Goal: Information Seeking & Learning: Learn about a topic

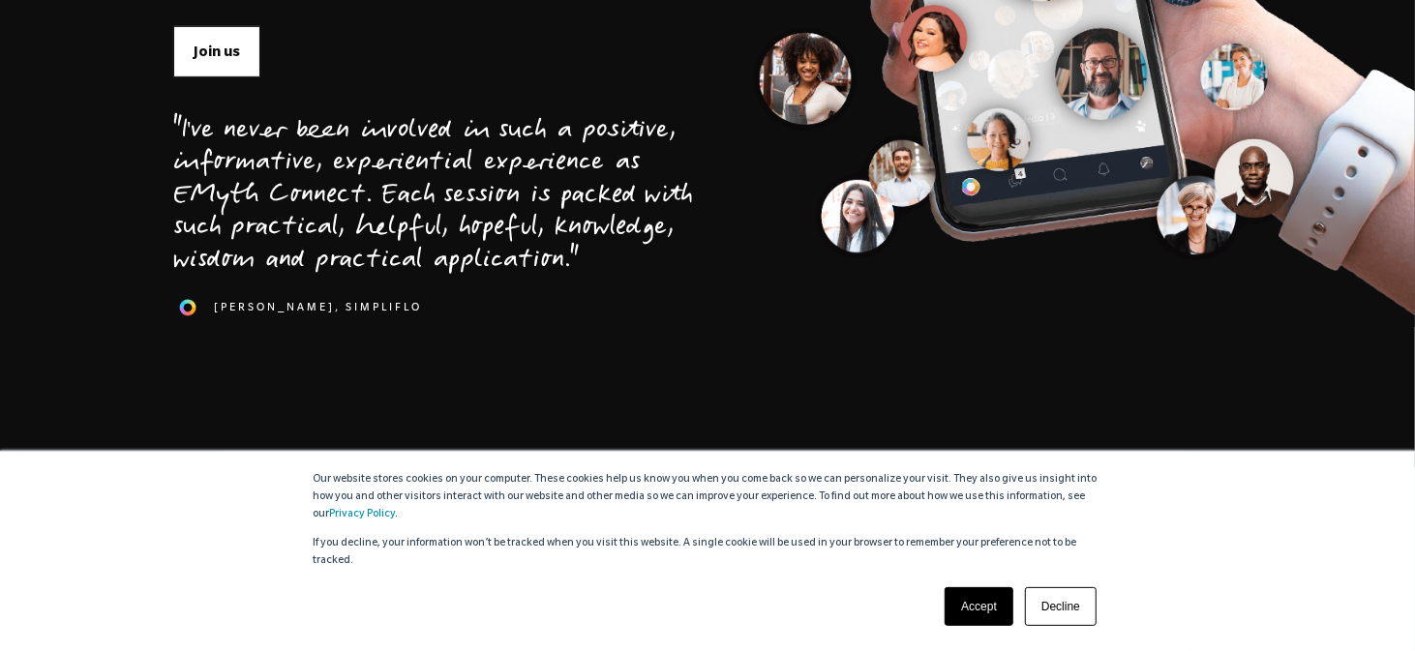
scroll to position [581, 0]
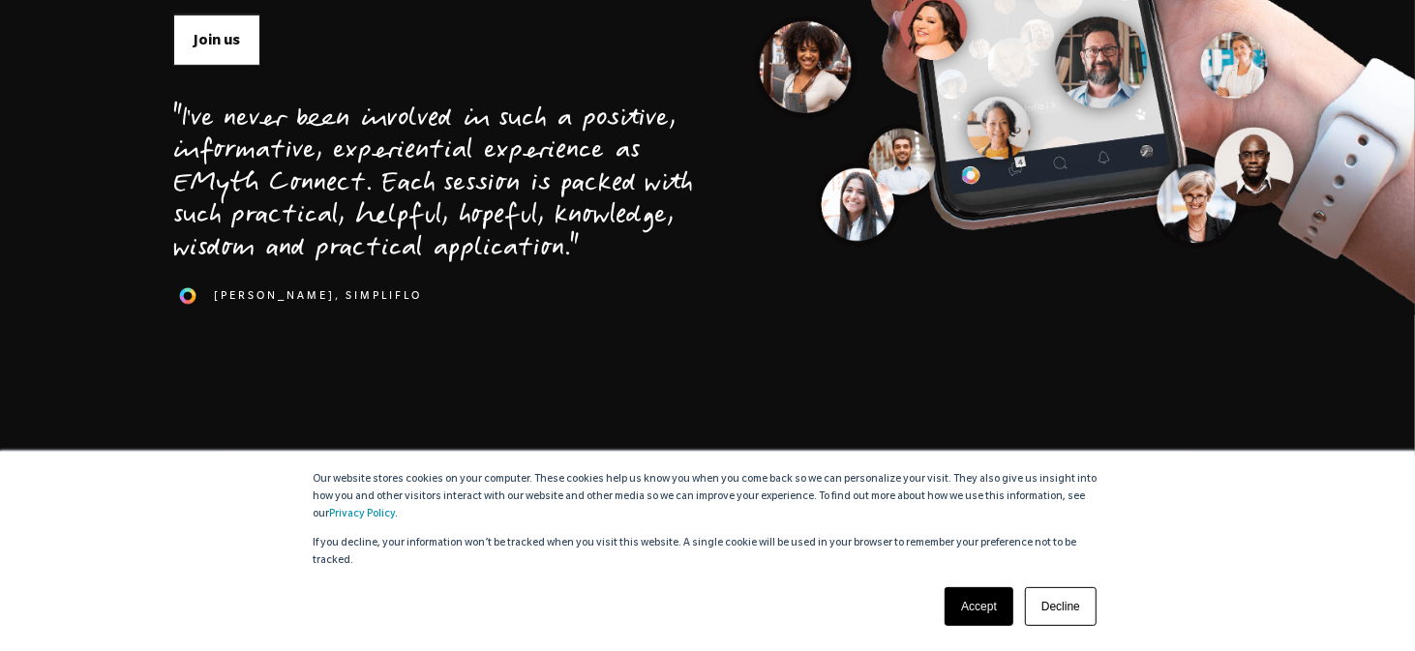
click at [982, 602] on link "Accept" at bounding box center [978, 606] width 69 height 39
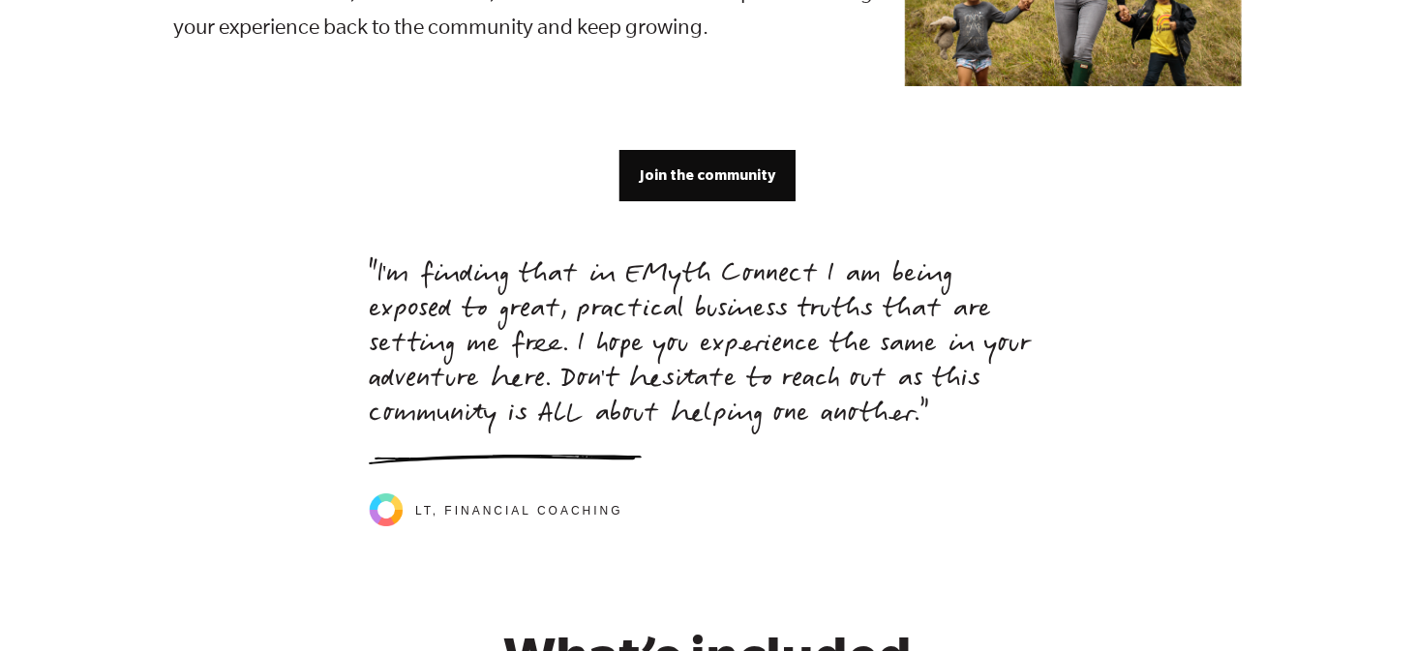
scroll to position [3969, 0]
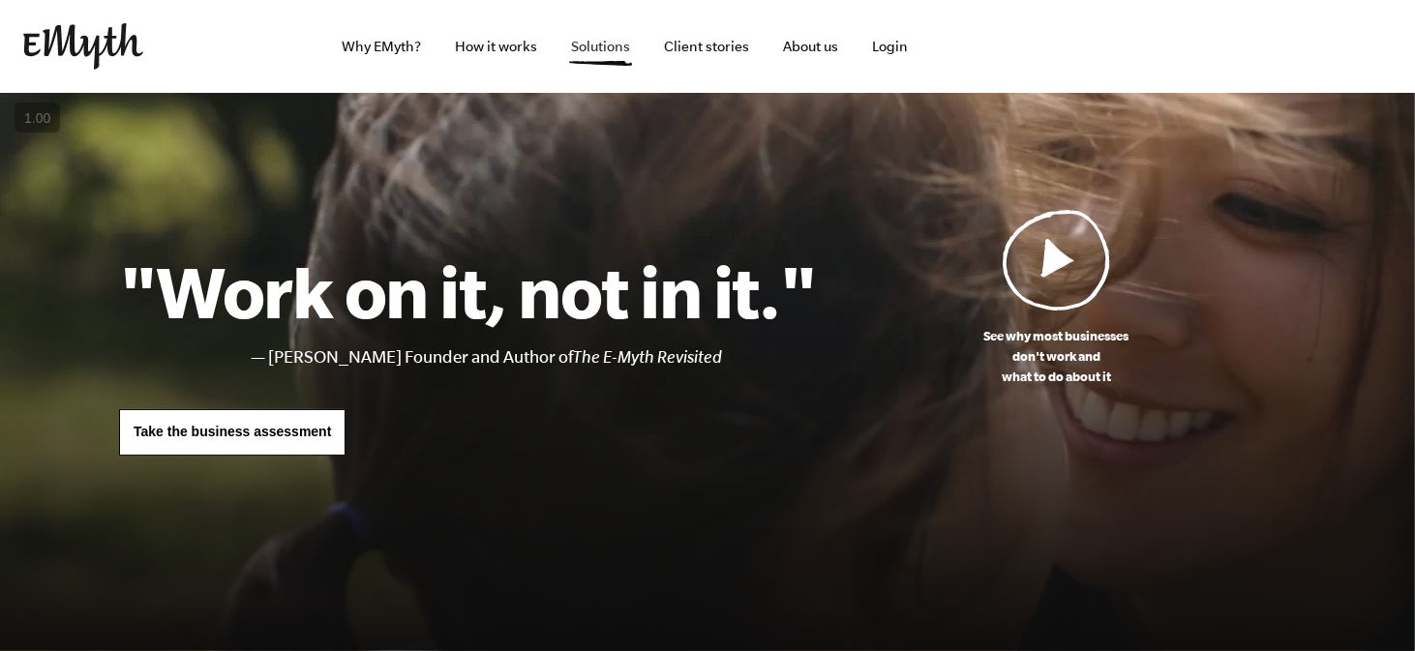
click at [596, 47] on link "Solutions" at bounding box center [601, 46] width 90 height 93
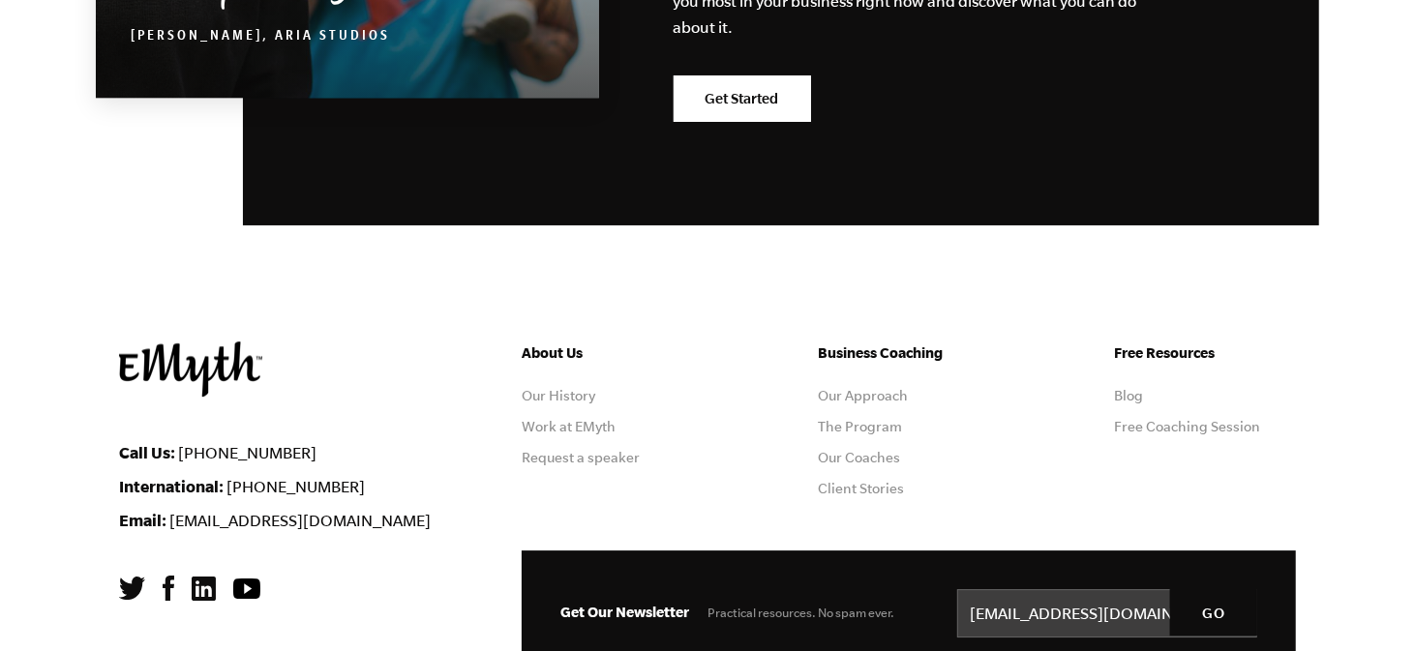
scroll to position [3708, 0]
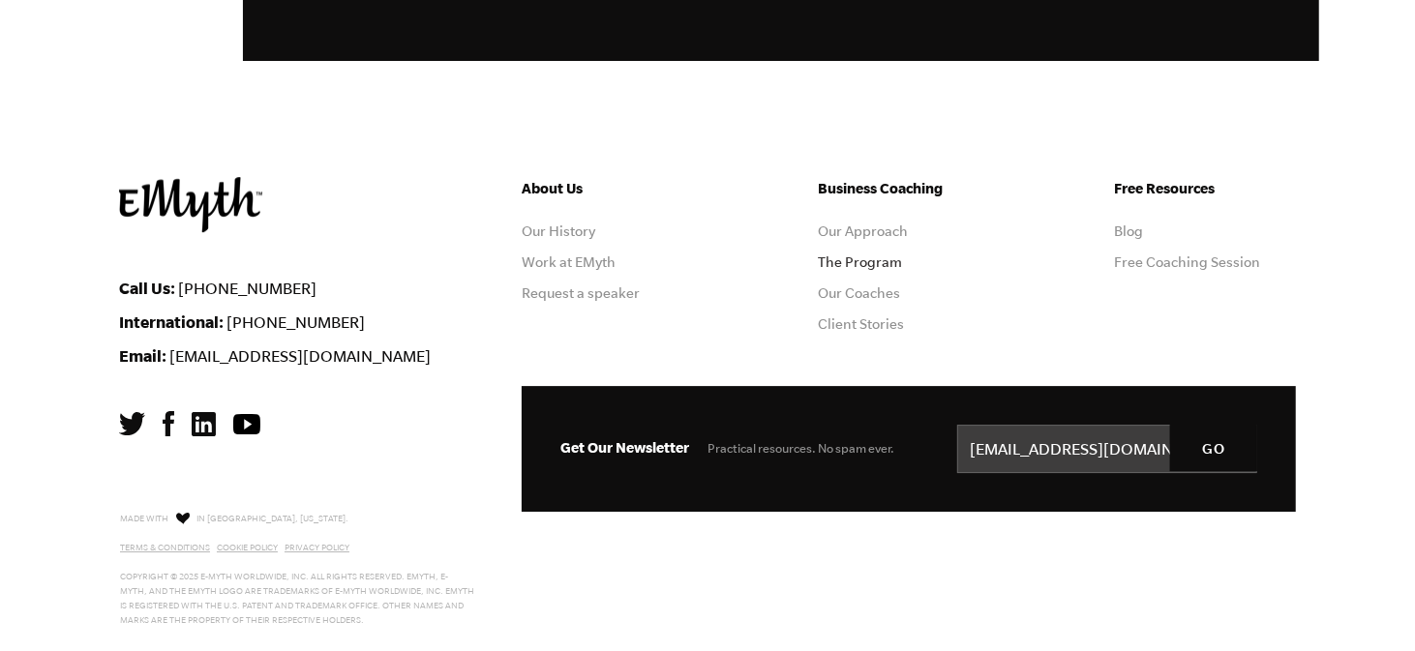
click at [880, 259] on link "The Program" at bounding box center [860, 261] width 84 height 15
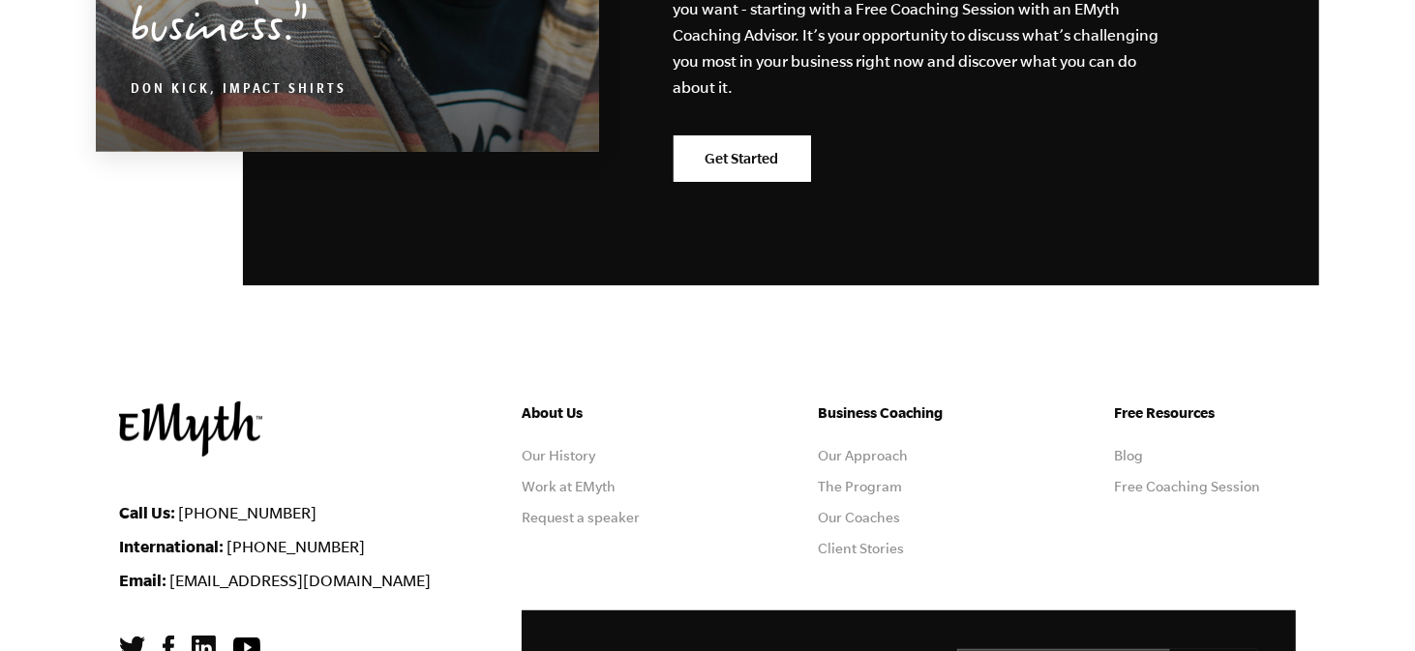
scroll to position [9777, 0]
